Goal: Check status: Check status

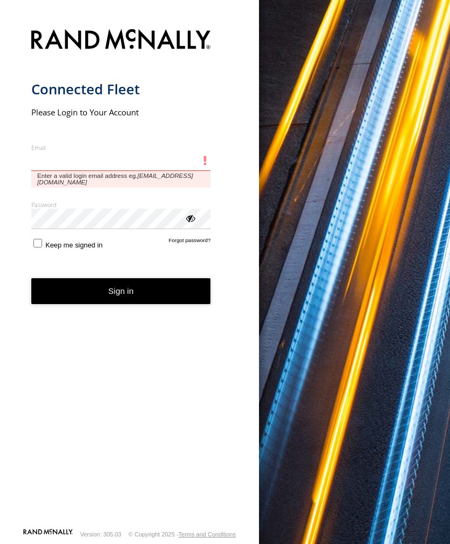
type input "**********"
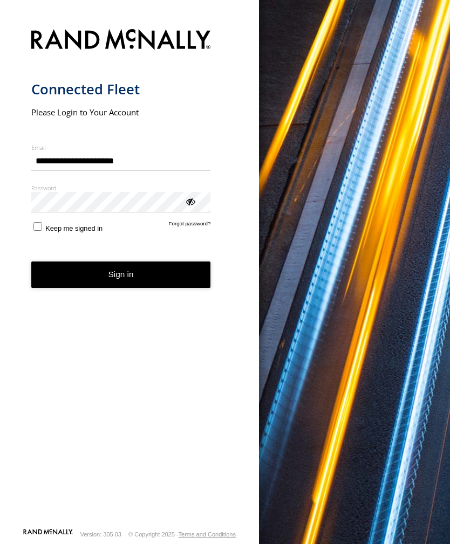
click at [121, 279] on button "Sign in" at bounding box center [121, 275] width 180 height 26
click at [103, 280] on button "Sign in" at bounding box center [121, 275] width 180 height 26
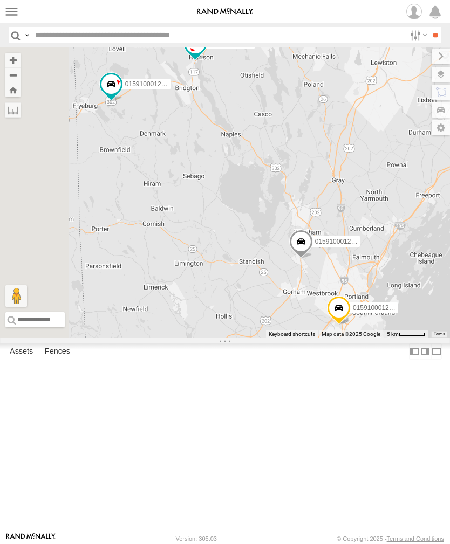
click at [12, 16] on label at bounding box center [12, 12] width 16 height 16
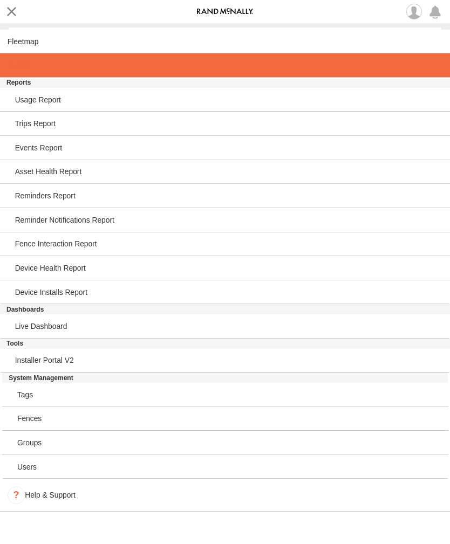
click at [15, 70] on span at bounding box center [19, 65] width 22 height 9
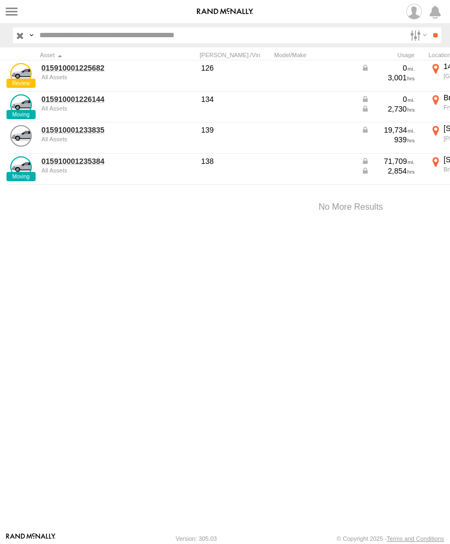
click at [66, 132] on link "015910001233835" at bounding box center [94, 130] width 105 height 10
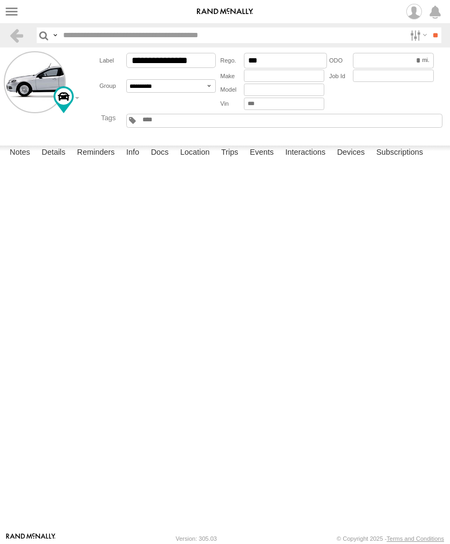
click at [263, 161] on label "Events" at bounding box center [261, 153] width 35 height 15
click at [8, 14] on label at bounding box center [12, 12] width 16 height 16
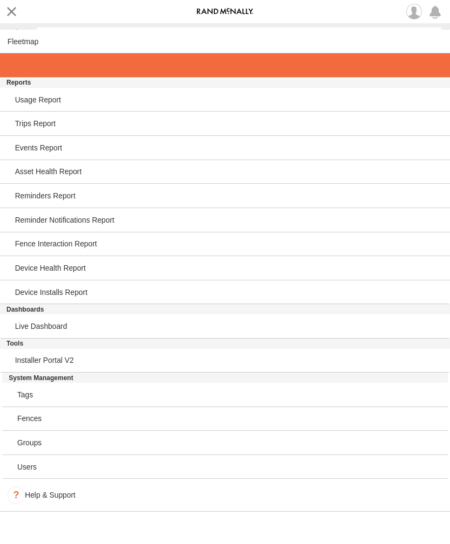
click at [19, 64] on span at bounding box center [19, 65] width 22 height 9
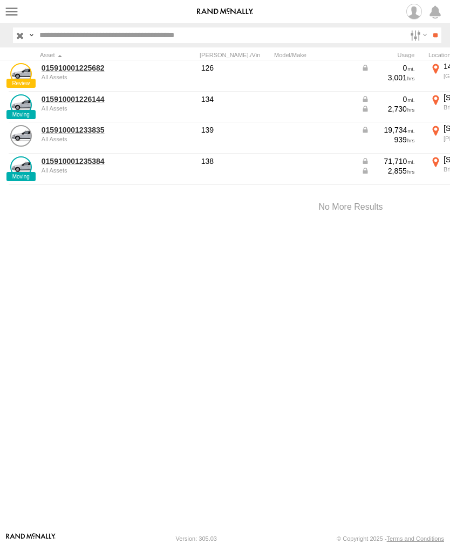
click at [74, 104] on link "015910001226144" at bounding box center [94, 99] width 105 height 10
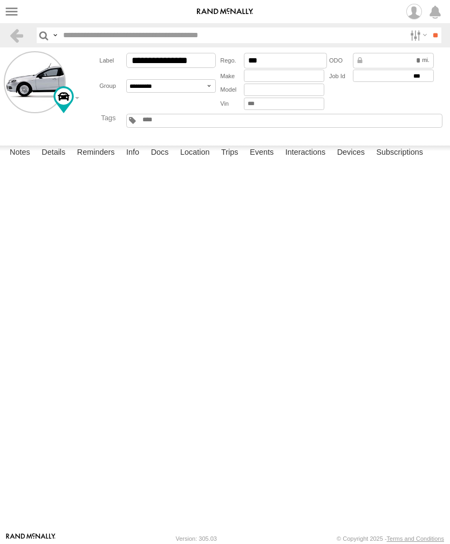
click at [267, 161] on label "Events" at bounding box center [261, 153] width 35 height 15
click at [10, 9] on label at bounding box center [12, 12] width 16 height 16
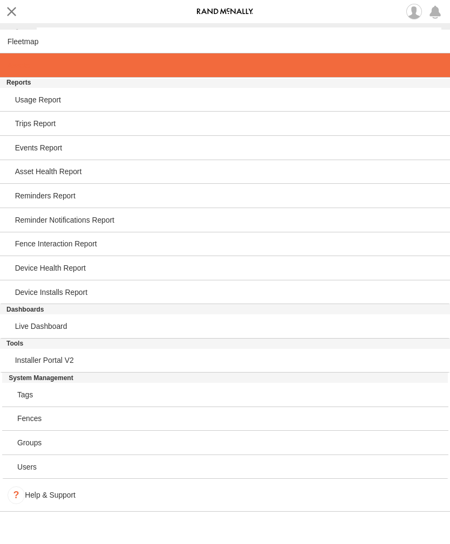
click at [20, 69] on span at bounding box center [19, 65] width 22 height 9
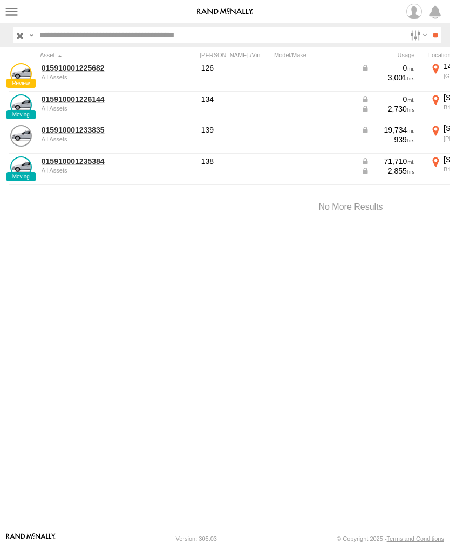
click at [63, 165] on link "015910001235384" at bounding box center [94, 161] width 105 height 10
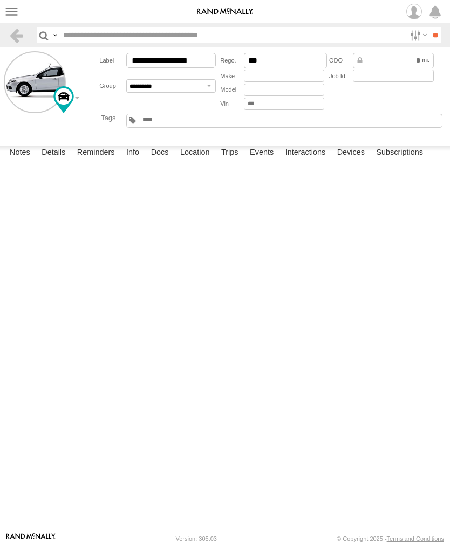
click at [263, 161] on label "Events" at bounding box center [261, 153] width 35 height 15
click at [8, 9] on label at bounding box center [12, 12] width 16 height 16
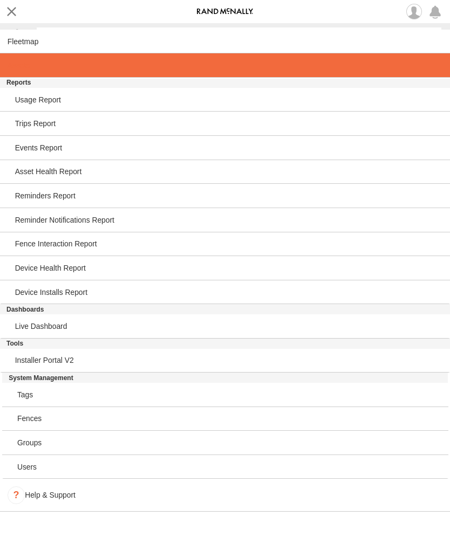
click at [15, 61] on link at bounding box center [225, 65] width 450 height 24
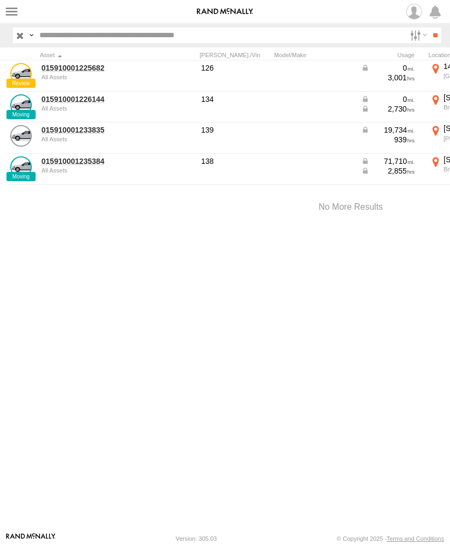
click at [83, 131] on link "015910001233835" at bounding box center [94, 130] width 105 height 10
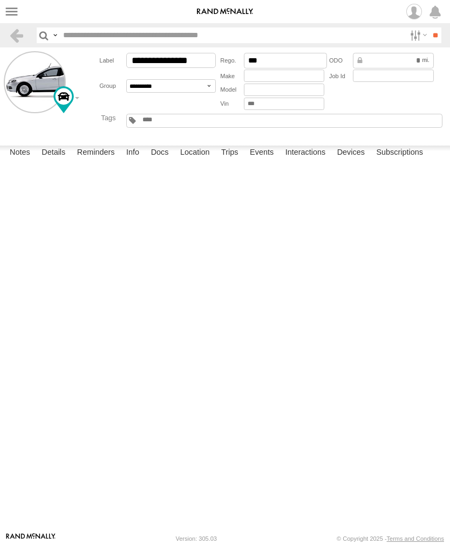
click at [270, 161] on label "Events" at bounding box center [261, 153] width 35 height 15
click at [232, 161] on label "Trips" at bounding box center [230, 153] width 28 height 15
click at [6, 17] on label at bounding box center [12, 12] width 16 height 16
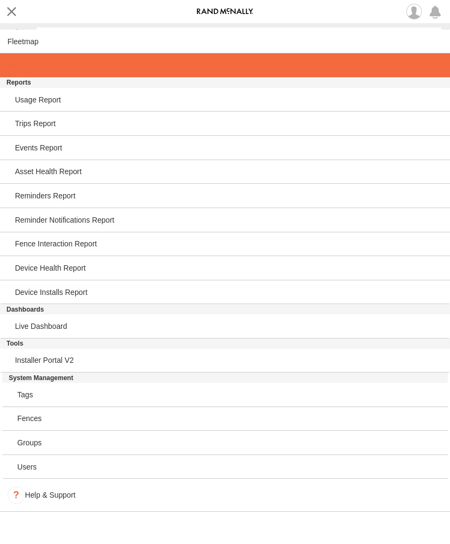
click at [15, 70] on span at bounding box center [19, 65] width 22 height 9
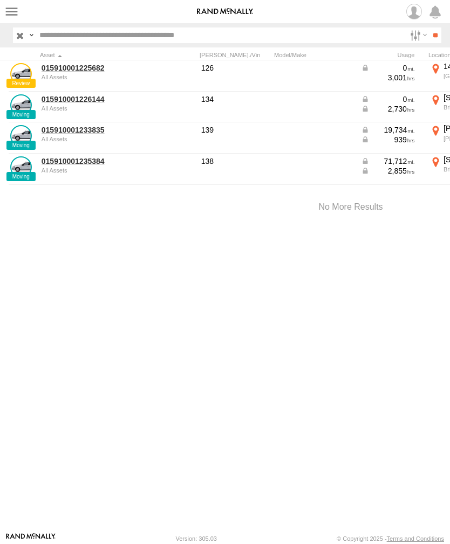
click at [7, 15] on label at bounding box center [12, 12] width 16 height 16
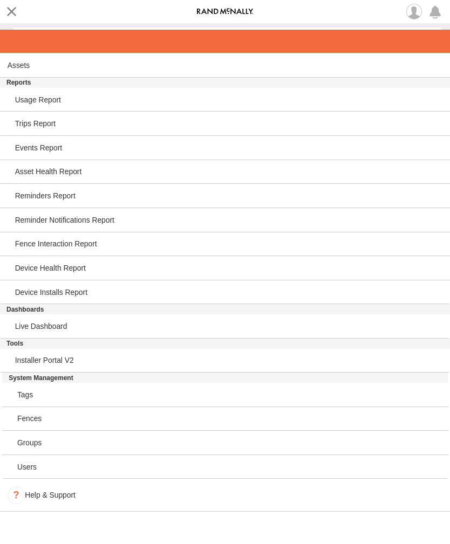
click at [17, 45] on span at bounding box center [23, 41] width 31 height 9
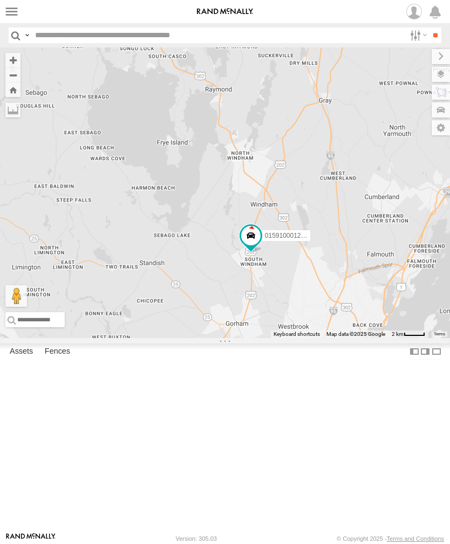
click at [0, 0] on div "015910001226144" at bounding box center [0, 0] width 0 height 0
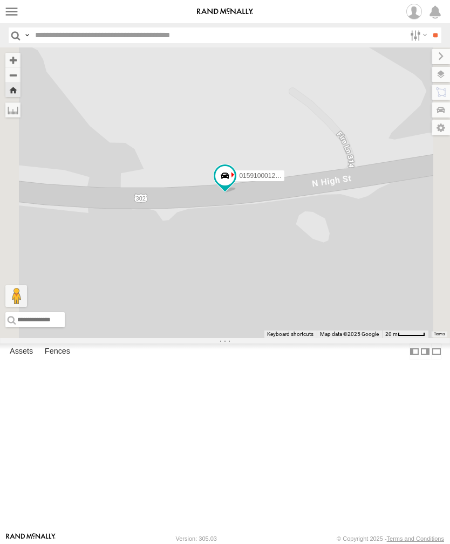
click at [8, 11] on label at bounding box center [12, 12] width 16 height 16
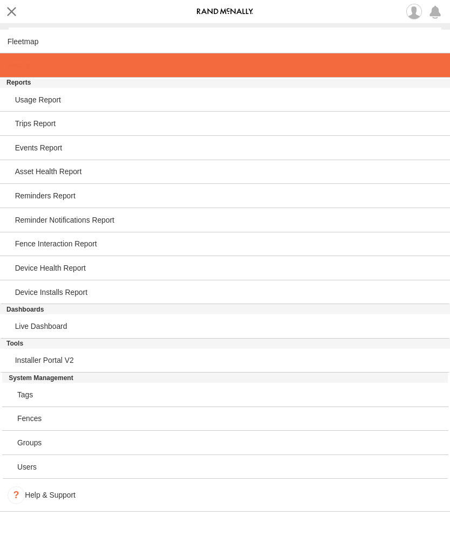
click at [21, 70] on span at bounding box center [19, 65] width 22 height 9
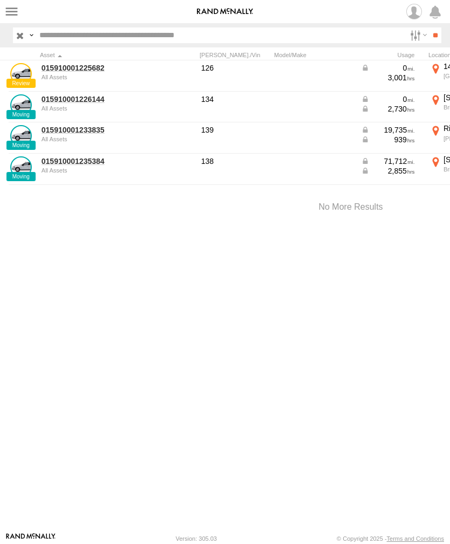
click at [60, 133] on link "015910001233835" at bounding box center [94, 130] width 105 height 10
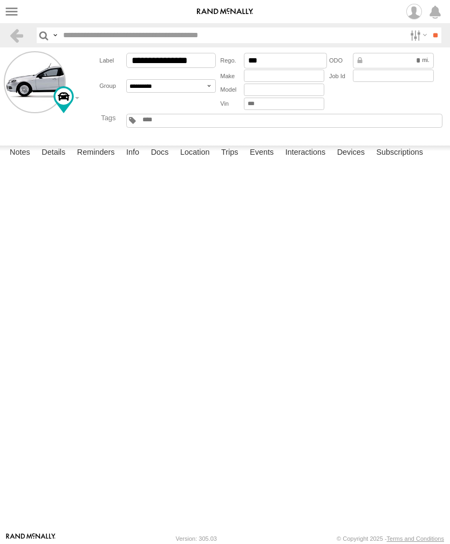
click at [266, 161] on label "Events" at bounding box center [261, 153] width 35 height 15
click at [267, 161] on label "Events" at bounding box center [261, 153] width 35 height 15
click at [6, 11] on label at bounding box center [12, 12] width 16 height 16
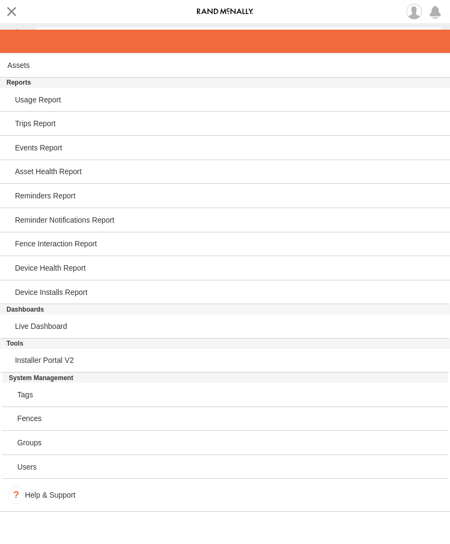
click at [14, 40] on span at bounding box center [23, 41] width 31 height 9
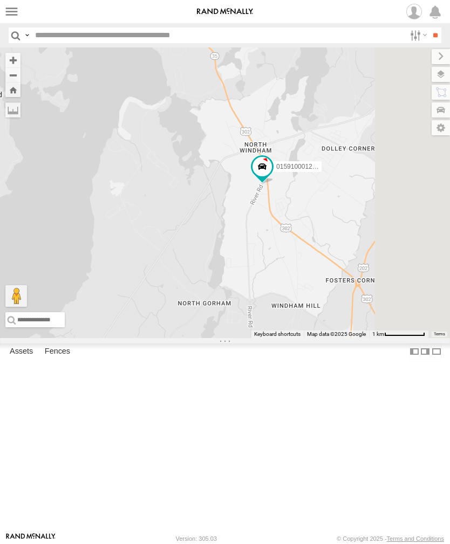
click at [0, 0] on div "All Assets" at bounding box center [0, 0] width 0 height 0
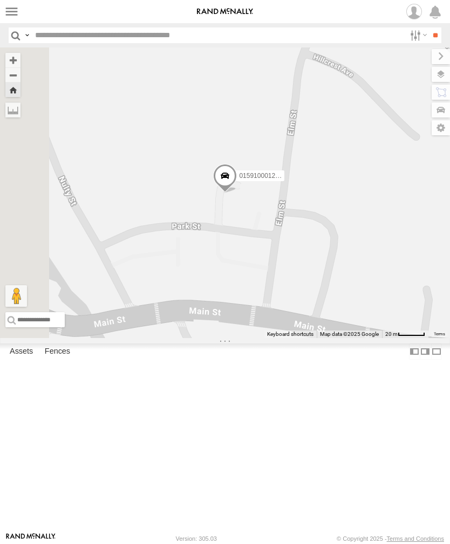
click at [0, 0] on div "All Assets" at bounding box center [0, 0] width 0 height 0
click at [6, 8] on label at bounding box center [12, 12] width 16 height 16
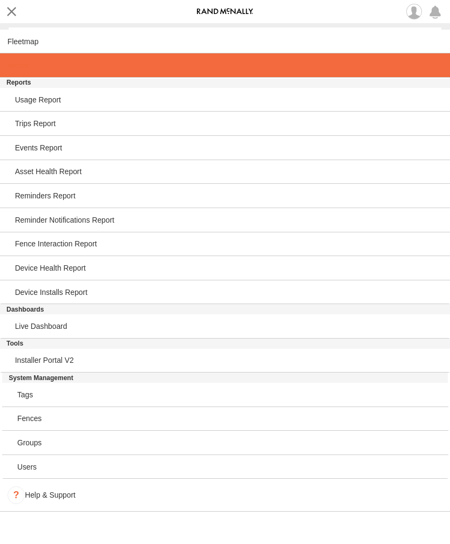
click at [15, 62] on span at bounding box center [19, 65] width 22 height 9
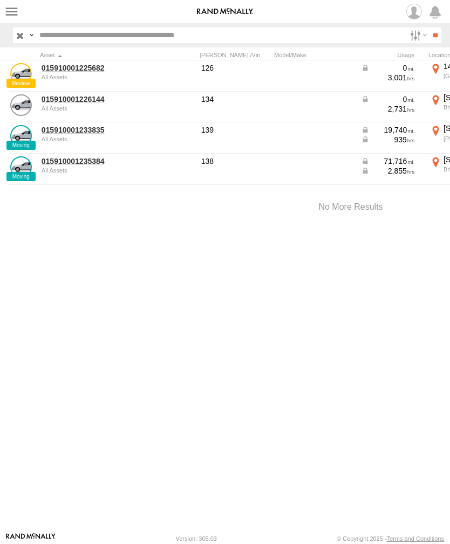
click at [60, 134] on link "015910001233835" at bounding box center [94, 130] width 105 height 10
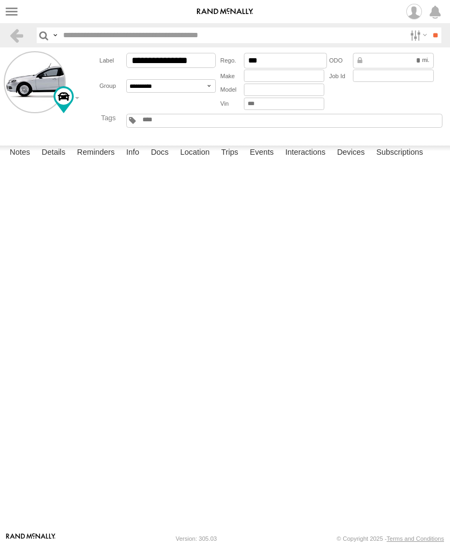
click at [263, 161] on label "Events" at bounding box center [261, 153] width 35 height 15
